Goal: Find specific fact: Find specific fact

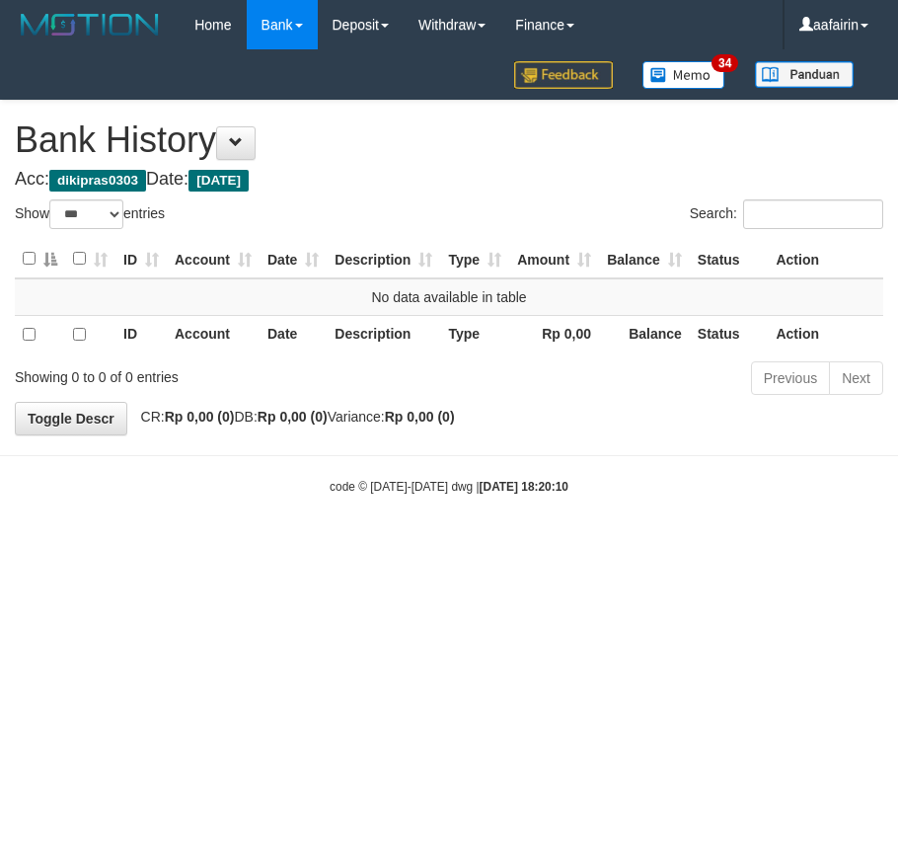
select select "***"
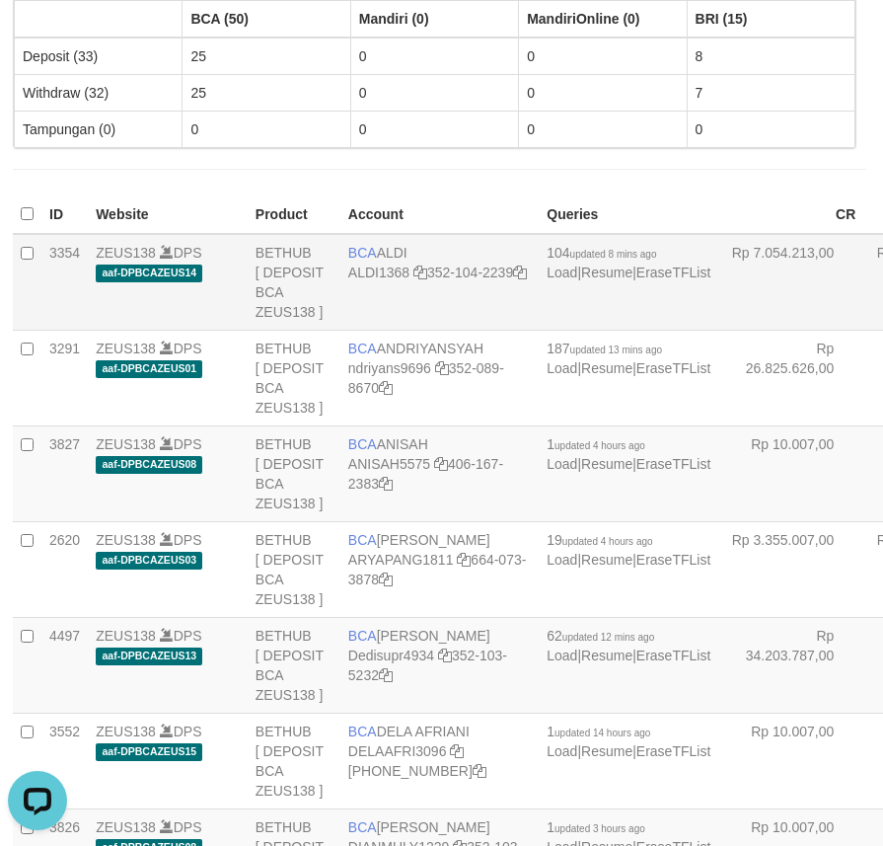
click at [358, 256] on span "BCA" at bounding box center [362, 253] width 29 height 16
click at [358, 255] on span "BCA" at bounding box center [362, 253] width 29 height 16
copy td "BCA ALDI"
